Goal: Information Seeking & Learning: Find specific fact

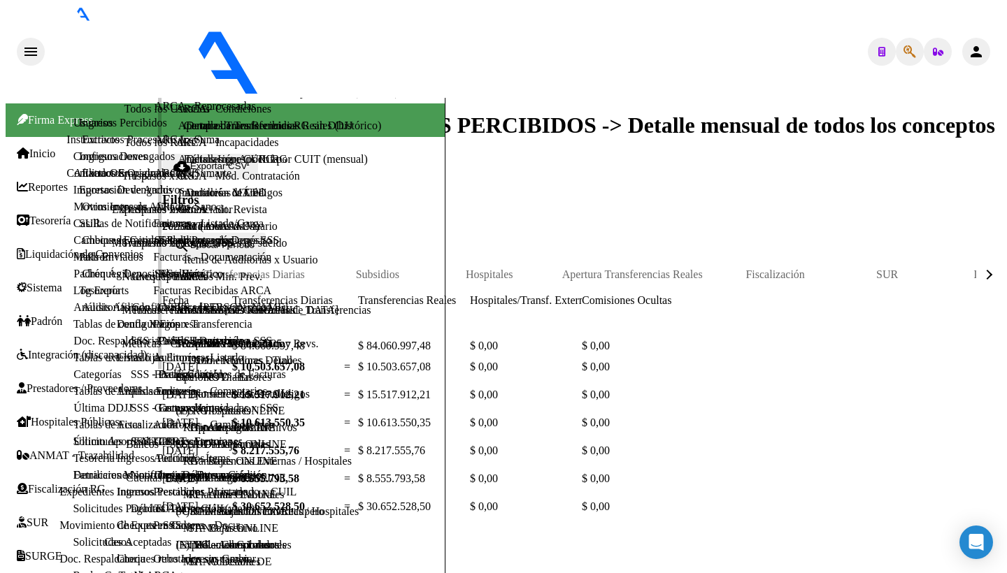
click at [21, 181] on span "Reportes" at bounding box center [42, 187] width 51 height 13
click at [40, 181] on span "Reportes" at bounding box center [42, 187] width 51 height 13
click at [178, 99] on link "Análisis de todos los conceptos detalle (mensual)" at bounding box center [288, 92] width 220 height 13
click at [178, 65] on link "Análisis de todos los conceptos (histórico)" at bounding box center [273, 58] width 190 height 13
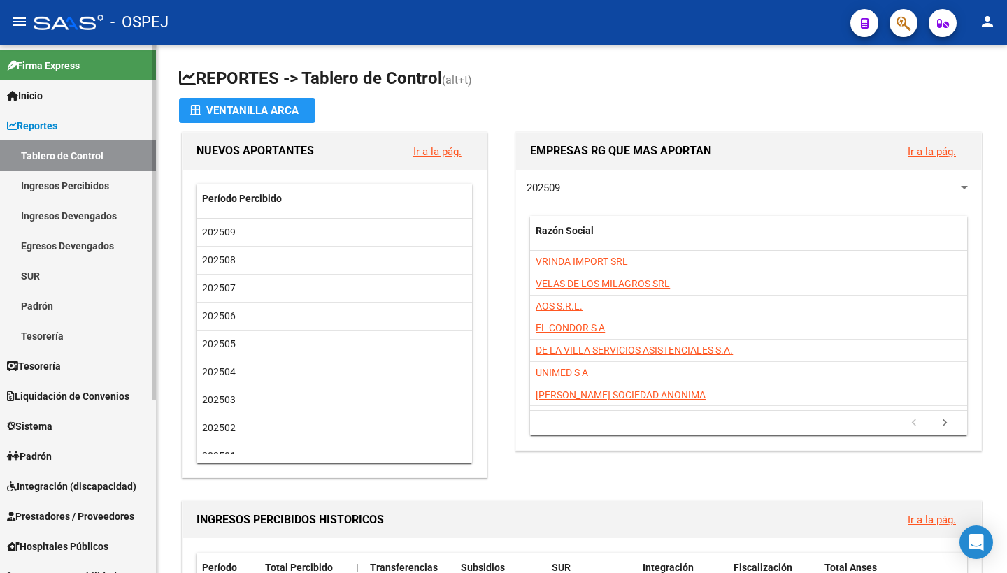
click at [55, 123] on span "Reportes" at bounding box center [32, 125] width 50 height 15
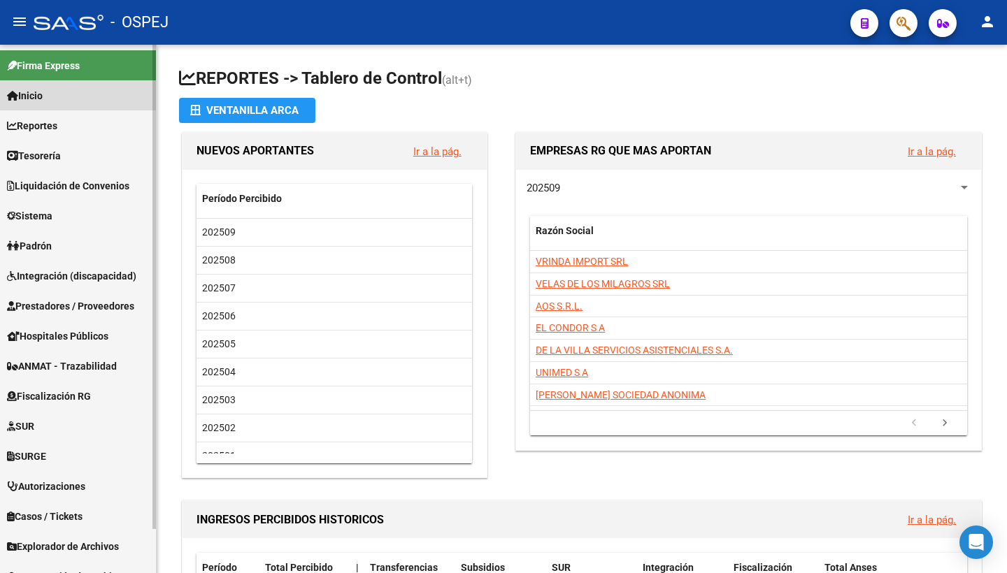
click at [52, 97] on link "Inicio" at bounding box center [78, 95] width 156 height 30
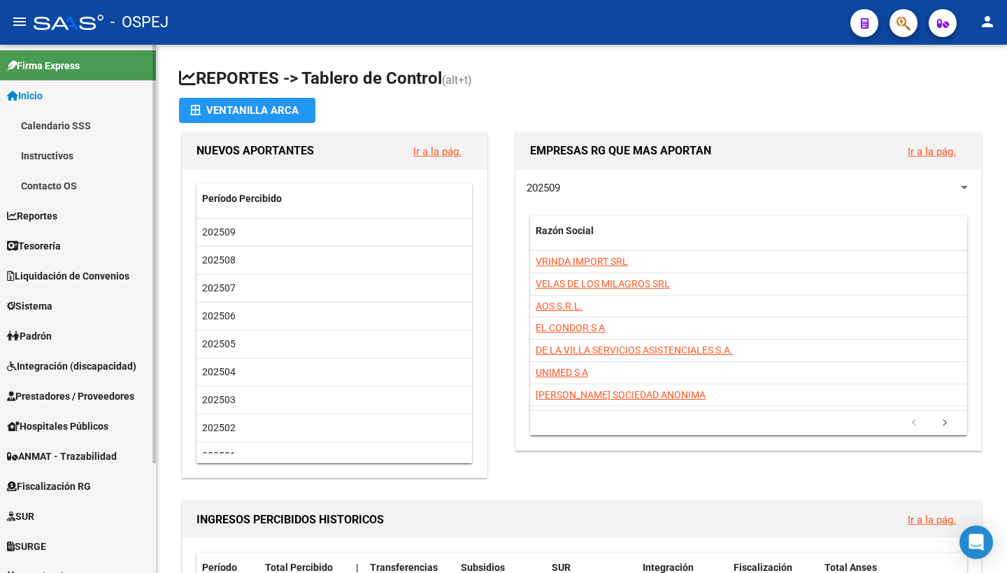
click at [52, 97] on link "Inicio" at bounding box center [78, 95] width 156 height 30
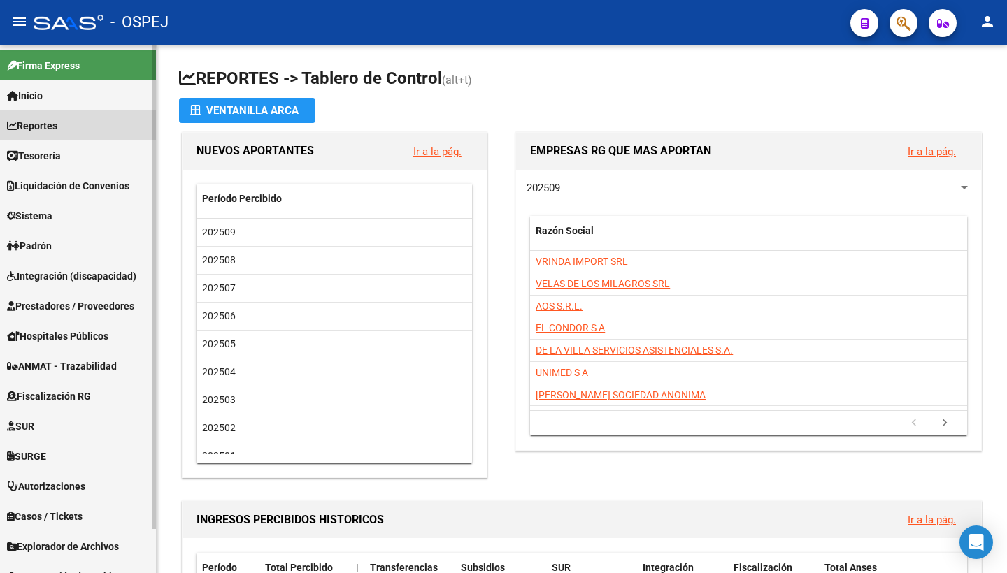
click at [52, 120] on span "Reportes" at bounding box center [32, 125] width 50 height 15
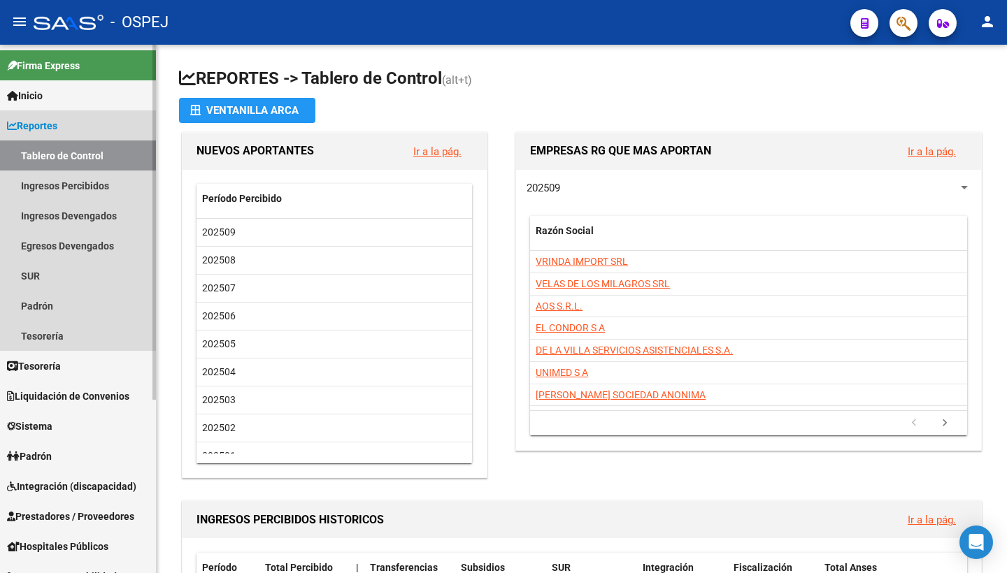
click at [57, 152] on link "Tablero de Control" at bounding box center [78, 156] width 156 height 30
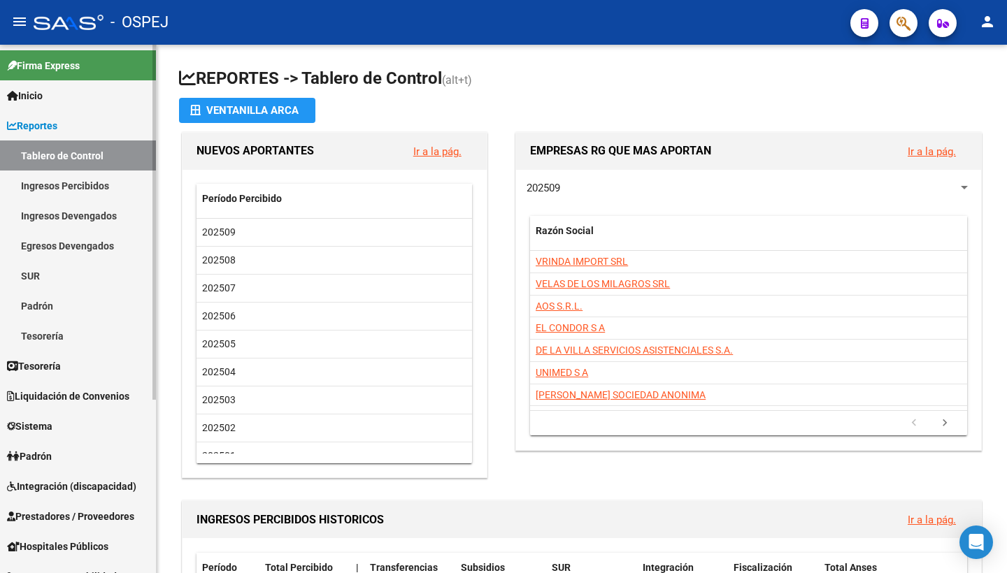
click at [45, 122] on span "Reportes" at bounding box center [32, 125] width 50 height 15
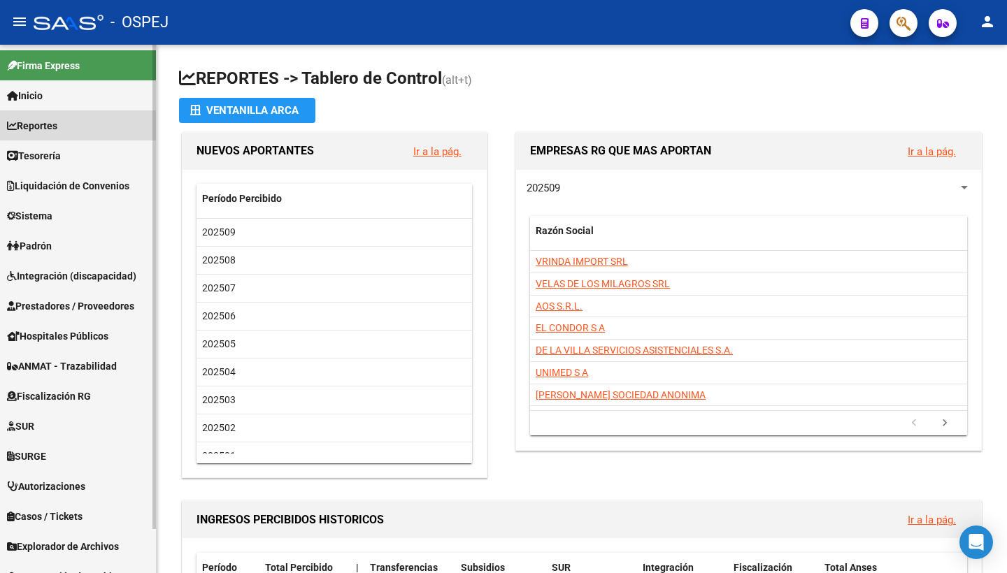
click at [51, 136] on link "Reportes" at bounding box center [78, 125] width 156 height 30
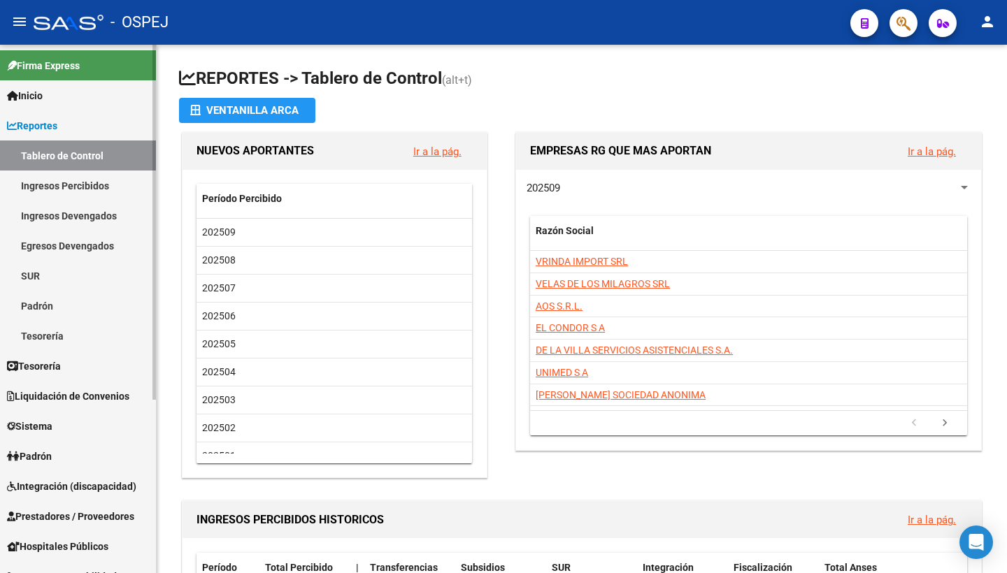
click at [58, 181] on link "Ingresos Percibidos" at bounding box center [78, 186] width 156 height 30
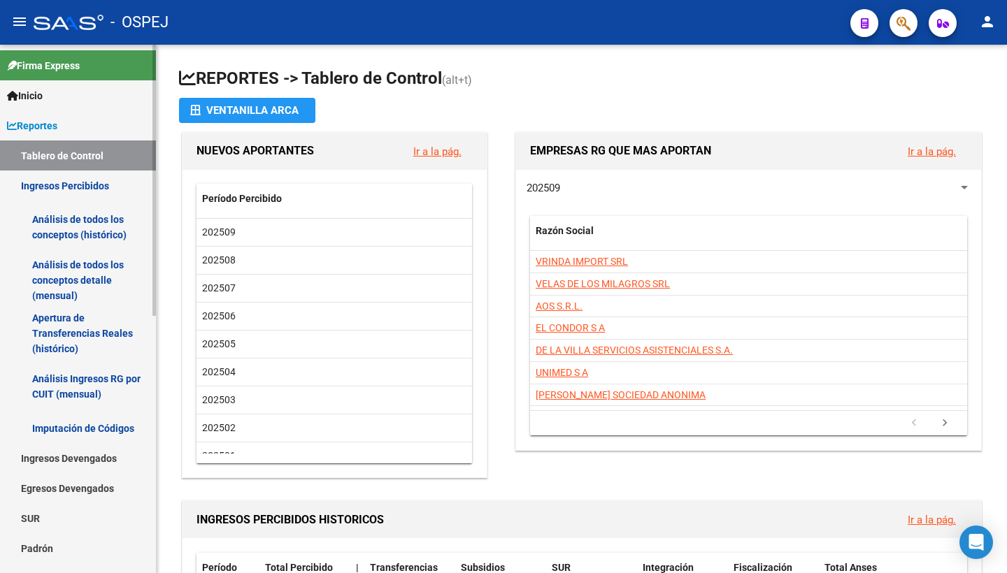
click at [84, 276] on link "Análisis de todos los conceptos detalle (mensual)" at bounding box center [78, 280] width 156 height 53
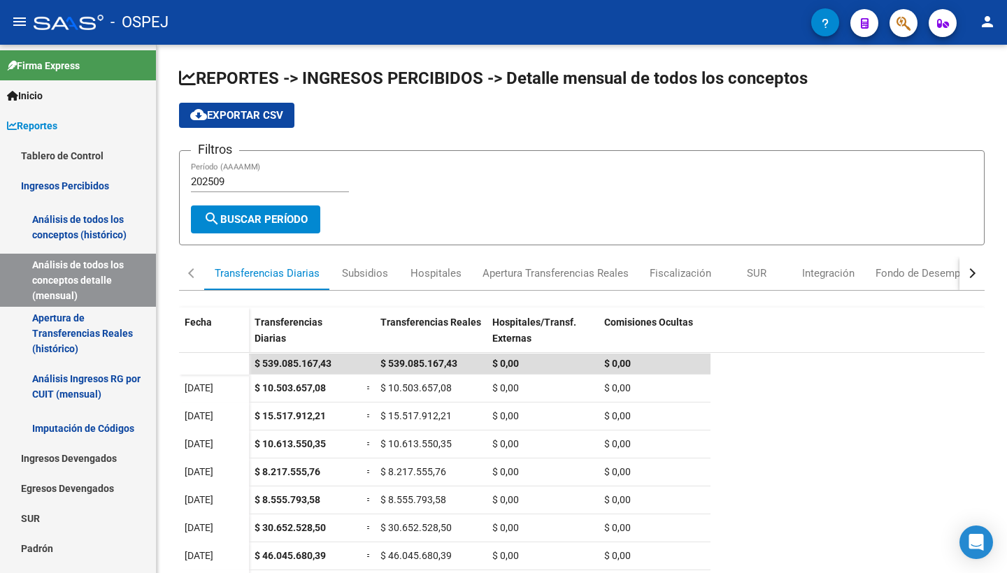
click at [908, 12] on span "button" at bounding box center [904, 23] width 14 height 29
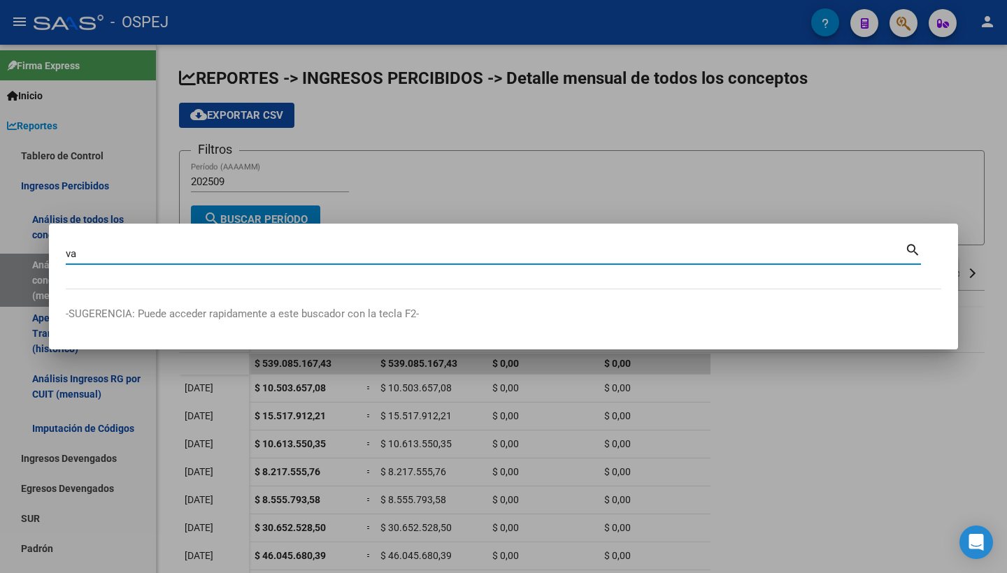
type input "v"
type input "avellaneda"
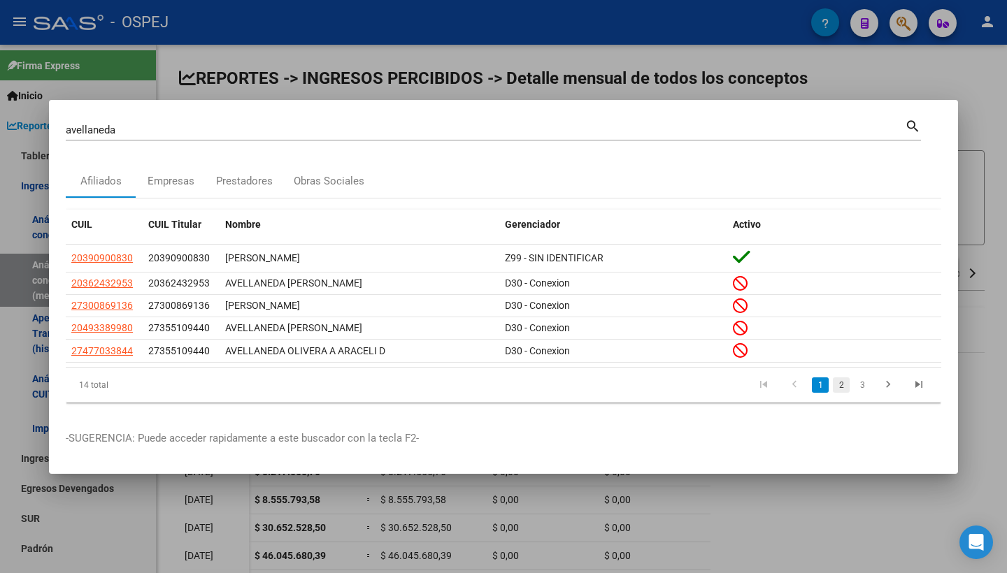
click at [843, 388] on link "2" at bounding box center [841, 385] width 17 height 15
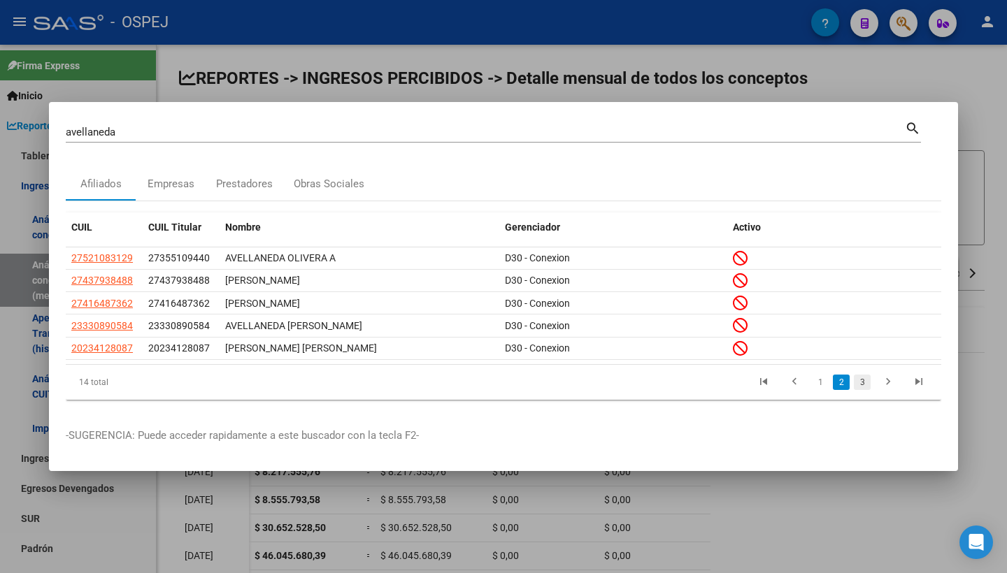
click at [868, 381] on link "3" at bounding box center [862, 382] width 17 height 15
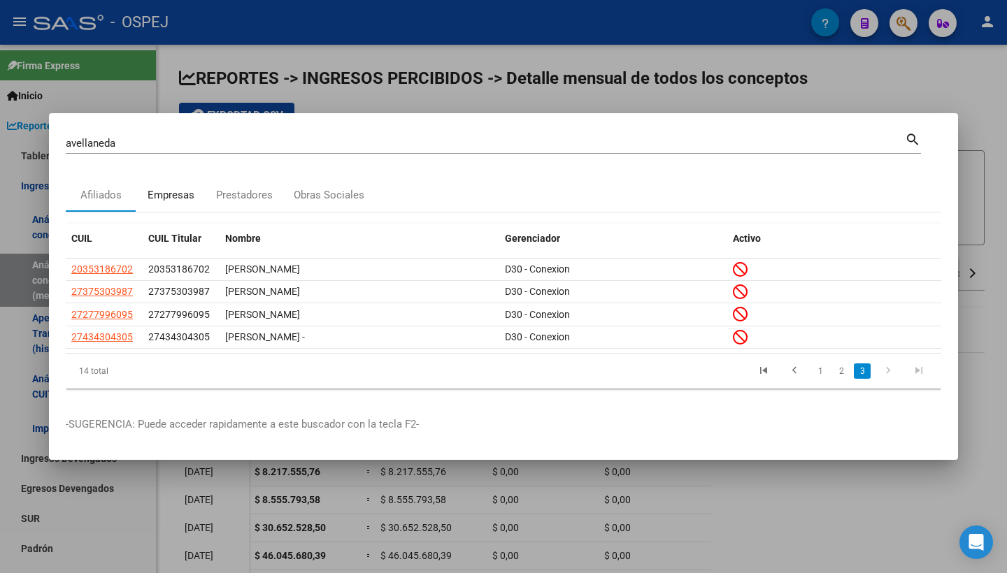
click at [172, 186] on div "Empresas" at bounding box center [171, 195] width 70 height 34
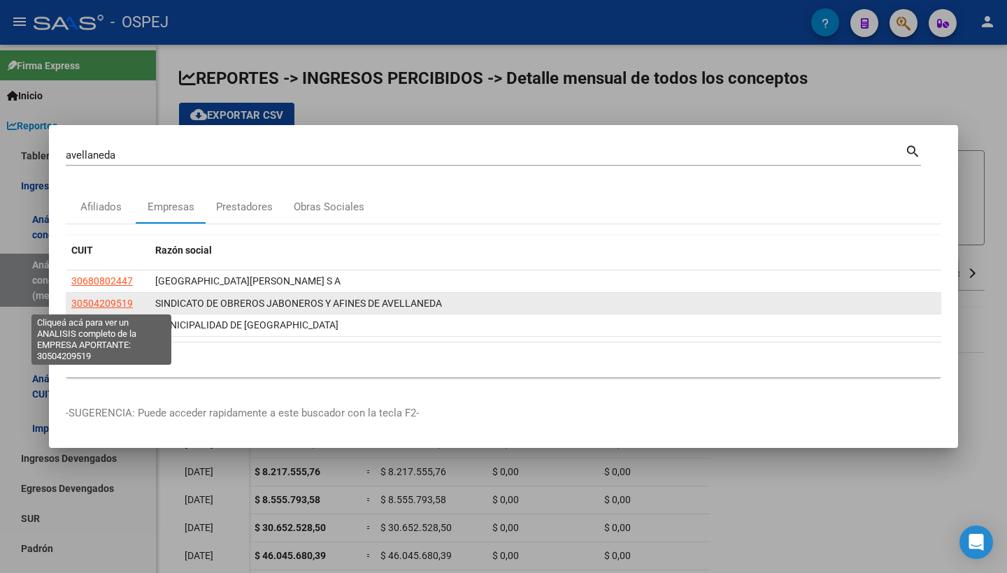
click at [119, 308] on span "30504209519" at bounding box center [102, 303] width 62 height 11
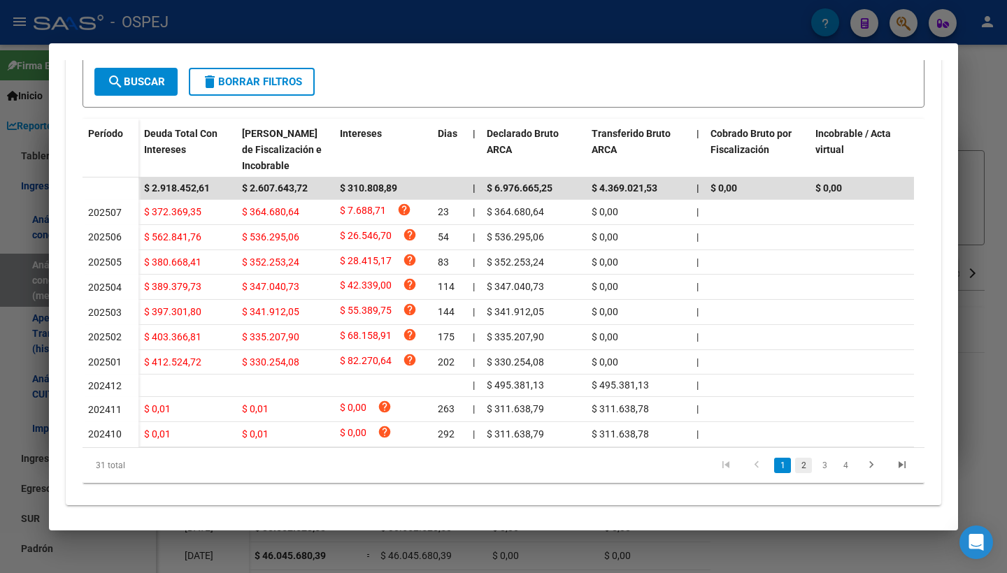
click at [795, 464] on link "2" at bounding box center [803, 465] width 17 height 15
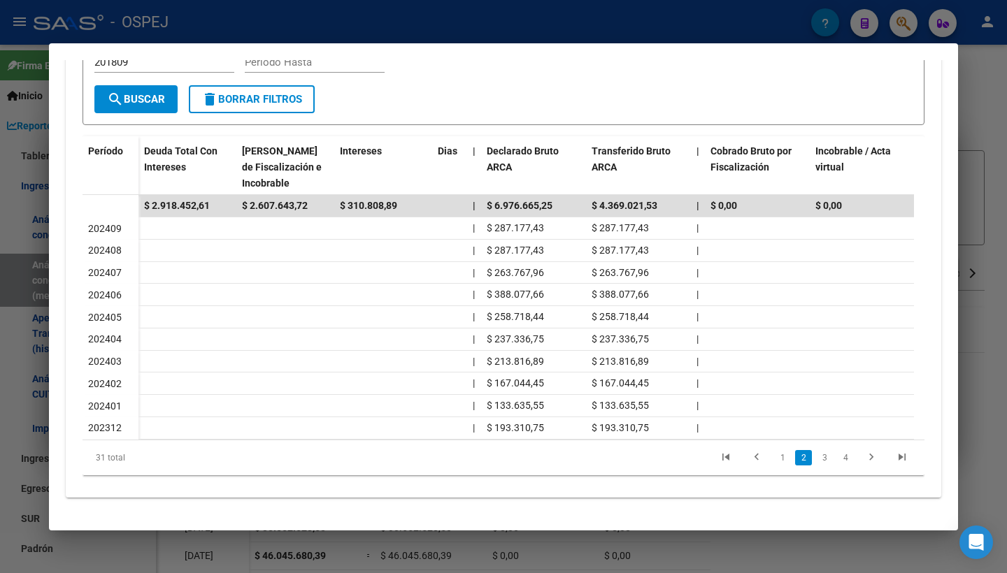
scroll to position [362, 0]
click at [774, 459] on link "1" at bounding box center [782, 457] width 17 height 15
